Goal: Find specific page/section: Find specific page/section

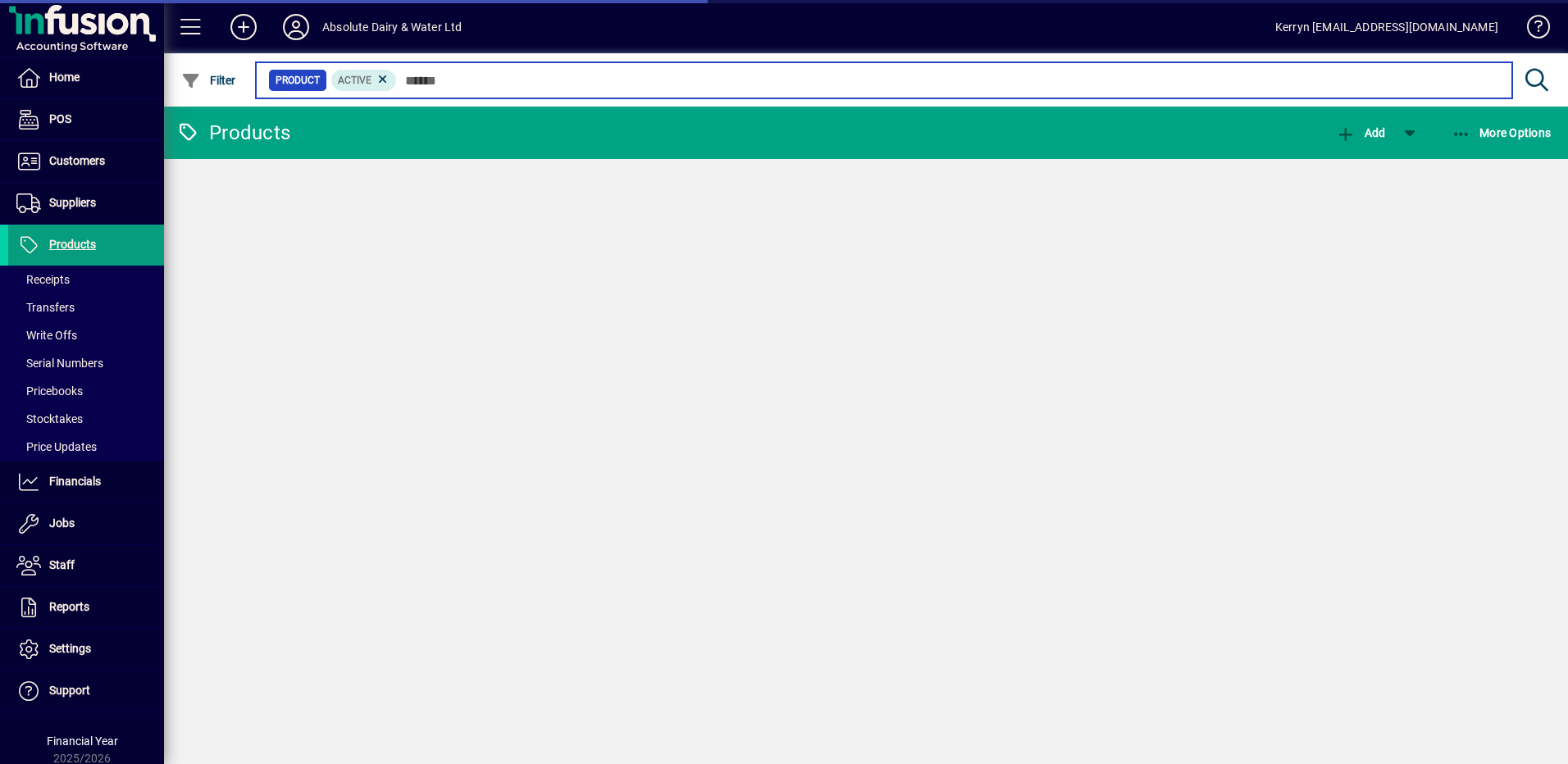
click at [446, 82] on input "text" at bounding box center [948, 81] width 1102 height 23
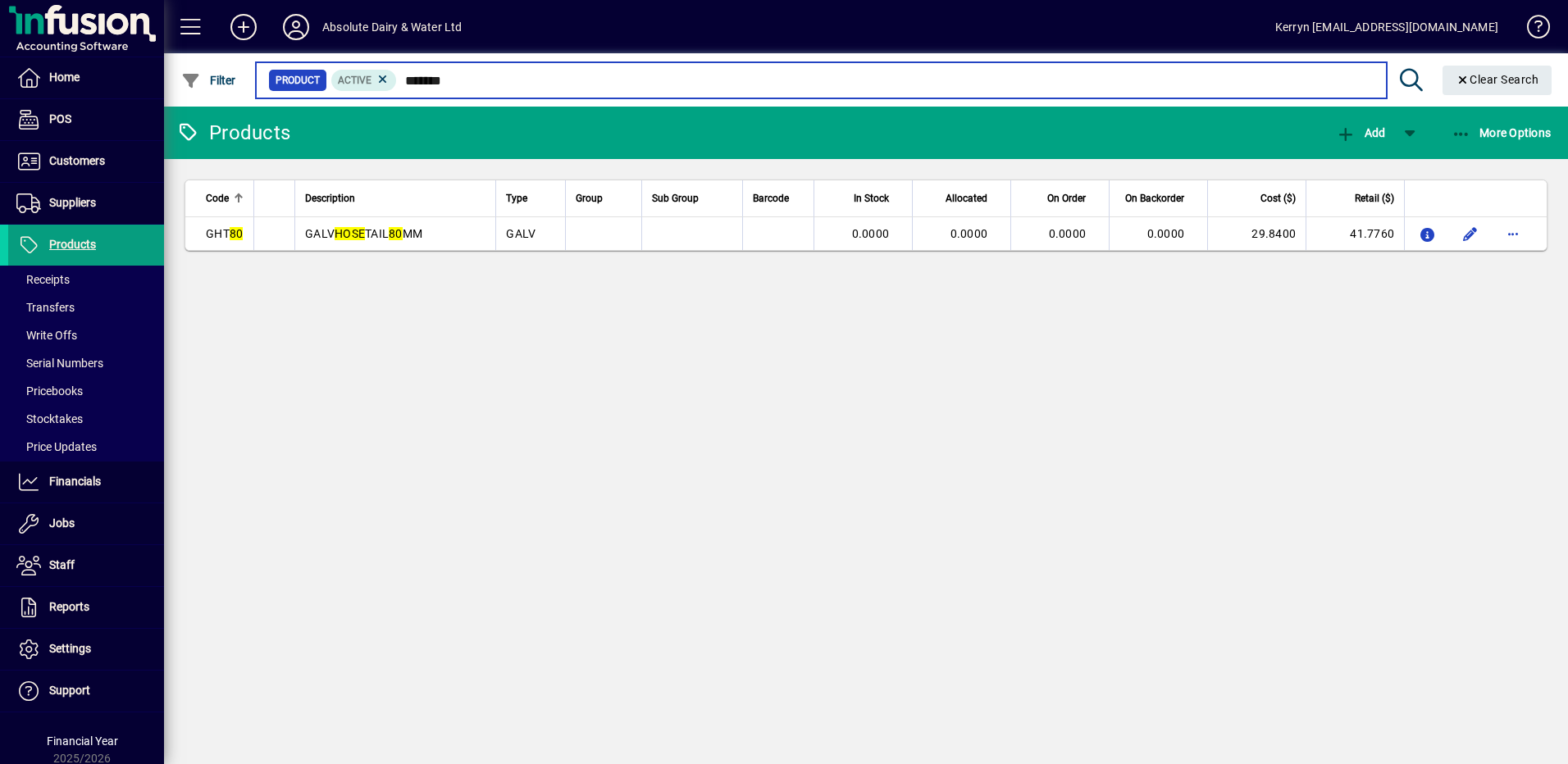
type input "*******"
